Goal: Task Accomplishment & Management: Use online tool/utility

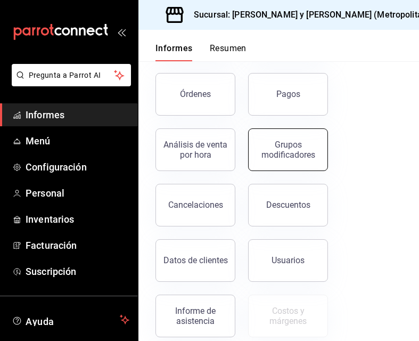
scroll to position [160, 0]
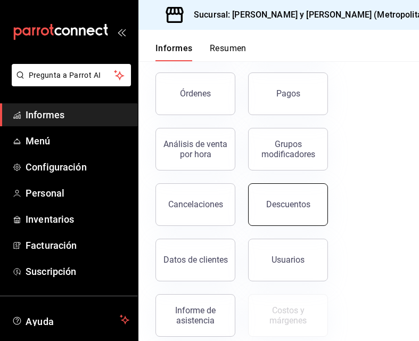
click at [289, 189] on button "Descuentos" at bounding box center [288, 204] width 80 height 43
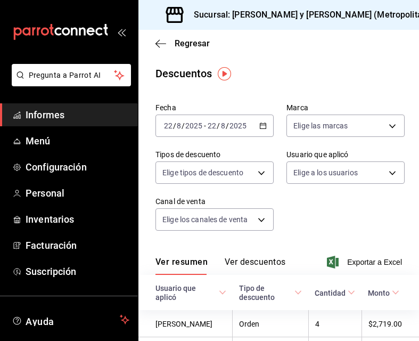
click at [259, 125] on icon "button" at bounding box center [262, 125] width 7 height 7
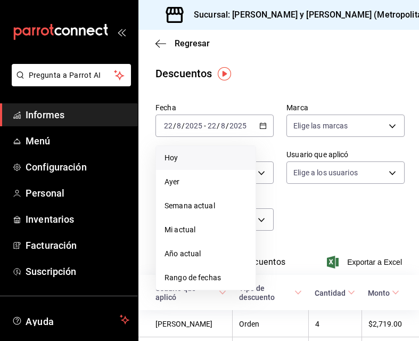
click at [212, 156] on span "Hoy" at bounding box center [206, 157] width 83 height 11
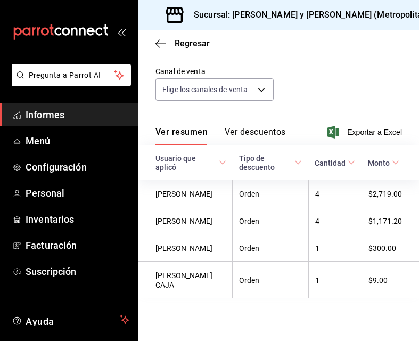
scroll to position [141, 0]
click at [373, 128] on font "Exportar a Excel" at bounding box center [374, 132] width 55 height 9
